Goal: Navigation & Orientation: Find specific page/section

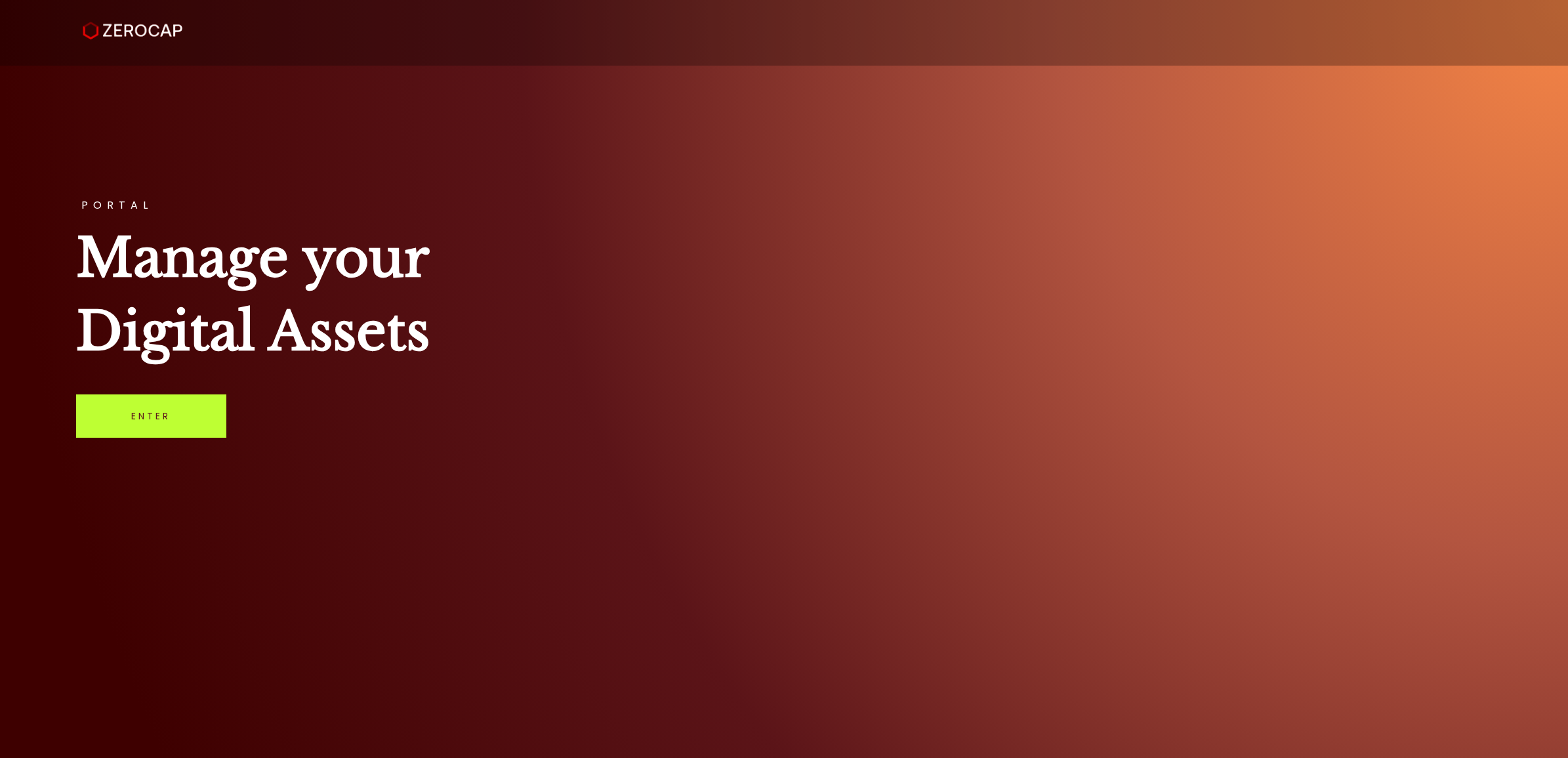
click at [130, 408] on link "Enter" at bounding box center [151, 416] width 150 height 43
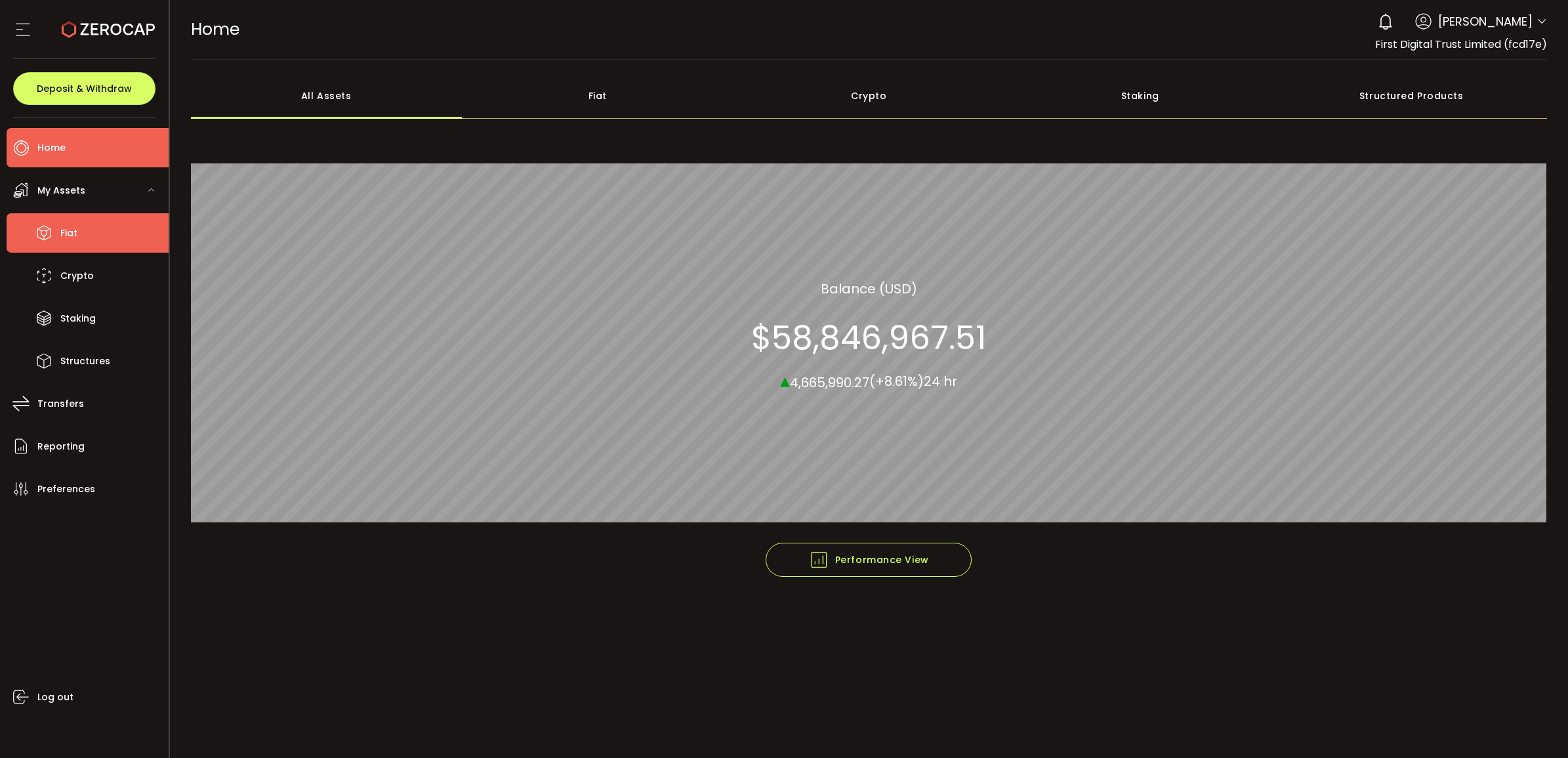
click at [80, 221] on li "Fiat" at bounding box center [87, 233] width 162 height 39
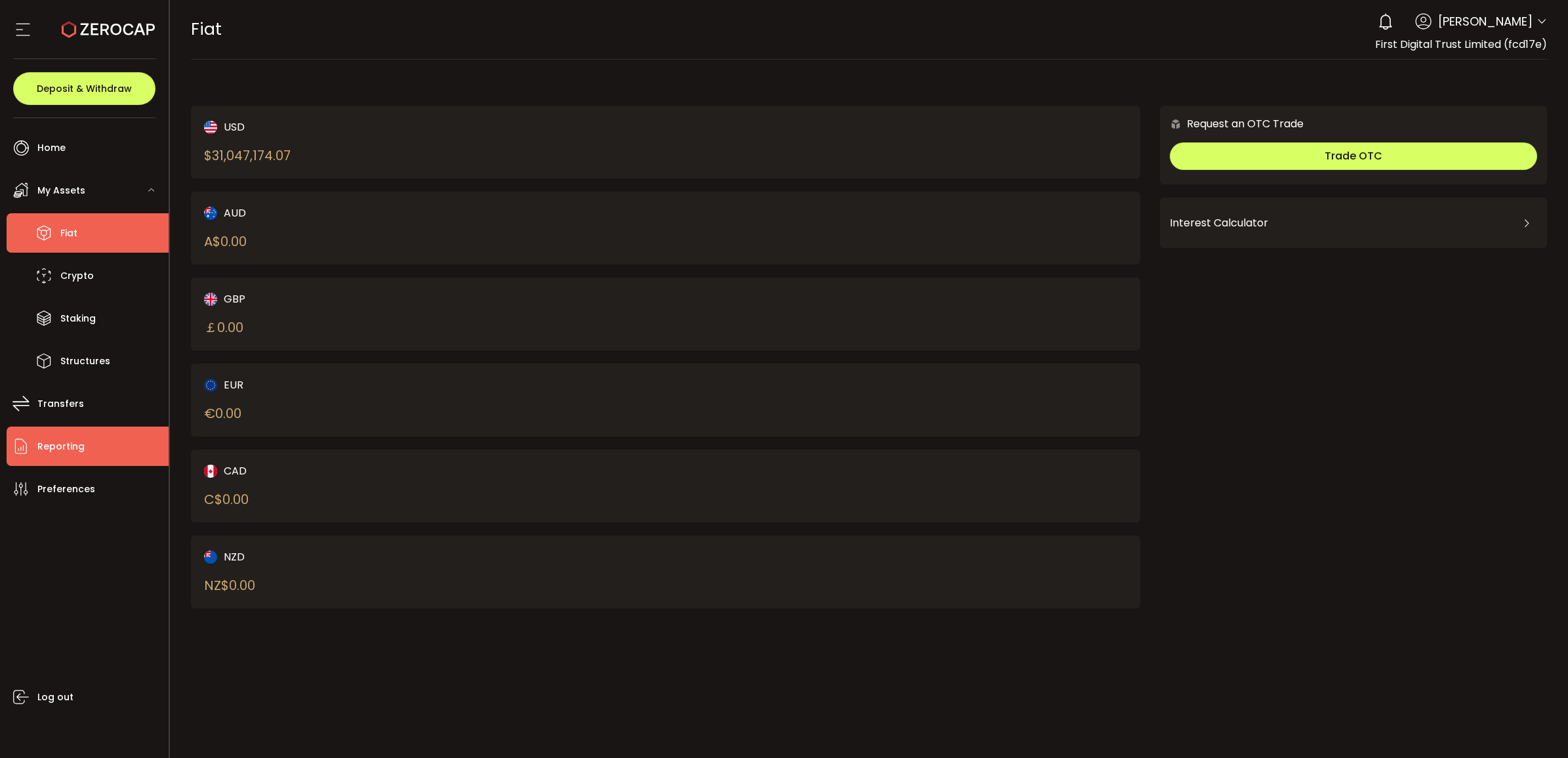
click at [61, 446] on span "Reporting" at bounding box center [61, 446] width 47 height 19
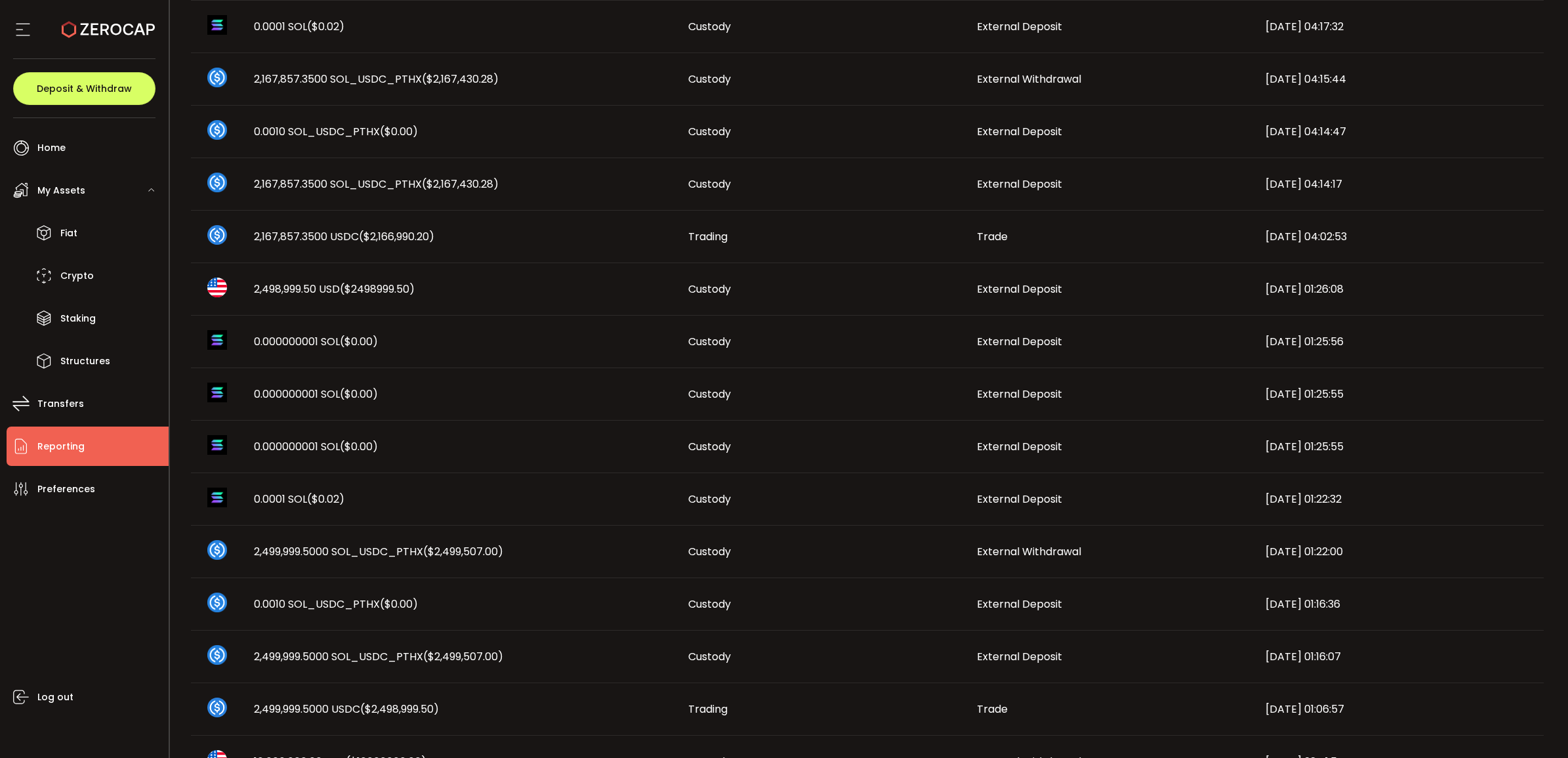
scroll to position [246, 0]
